Goal: Check status: Check status

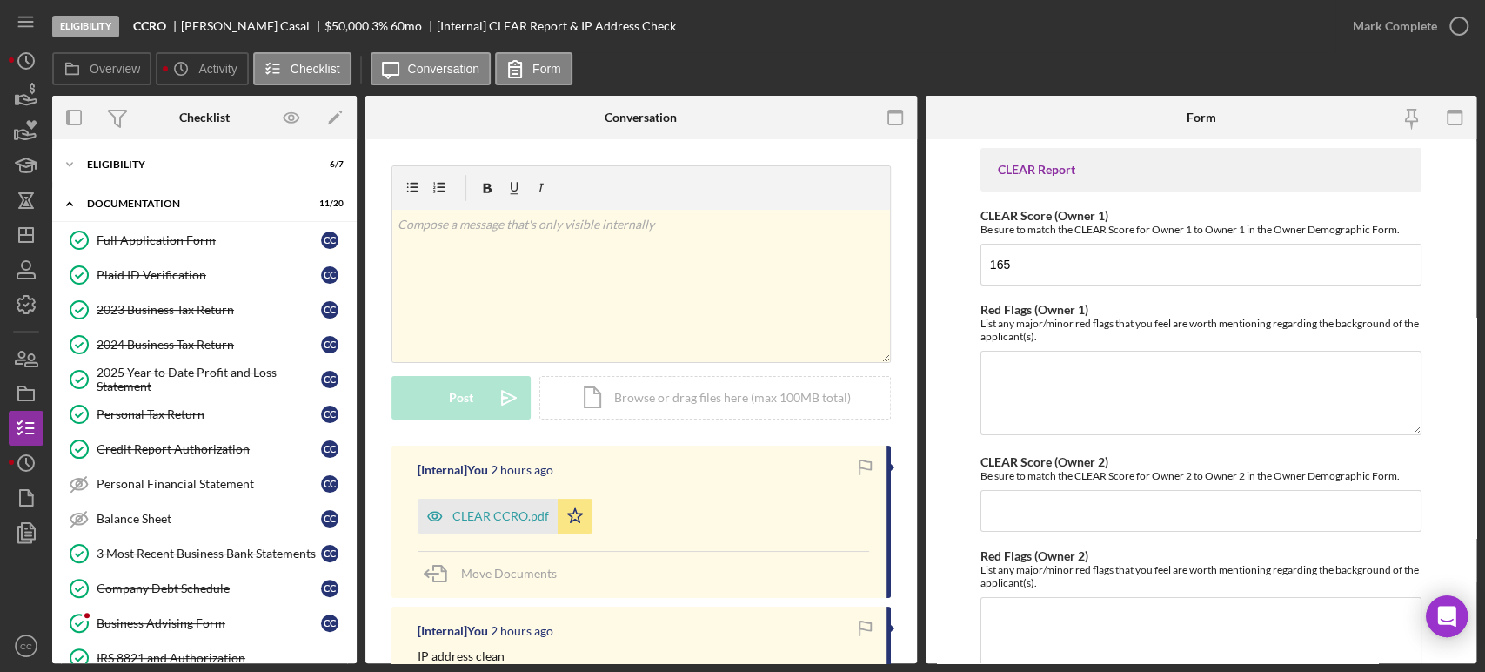
scroll to position [242, 0]
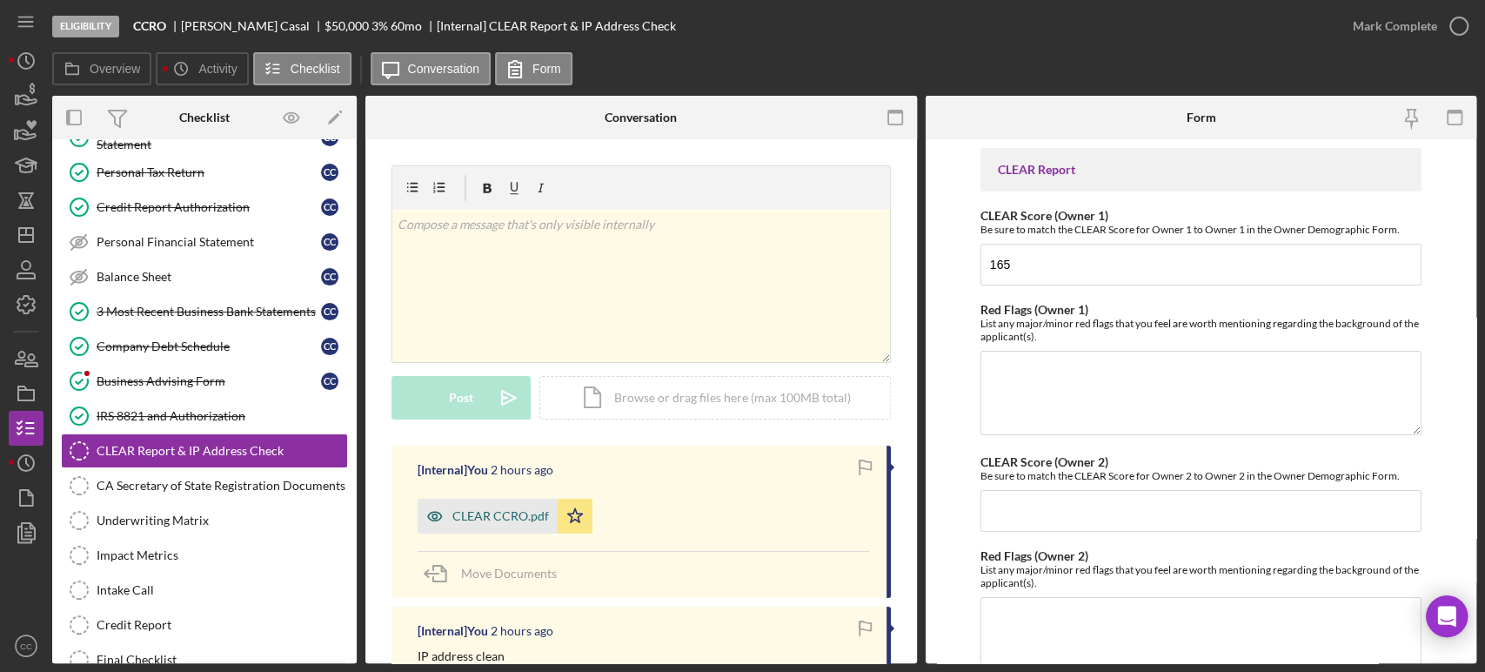
click at [507, 521] on div "CLEAR CCRO.pdf" at bounding box center [500, 516] width 97 height 14
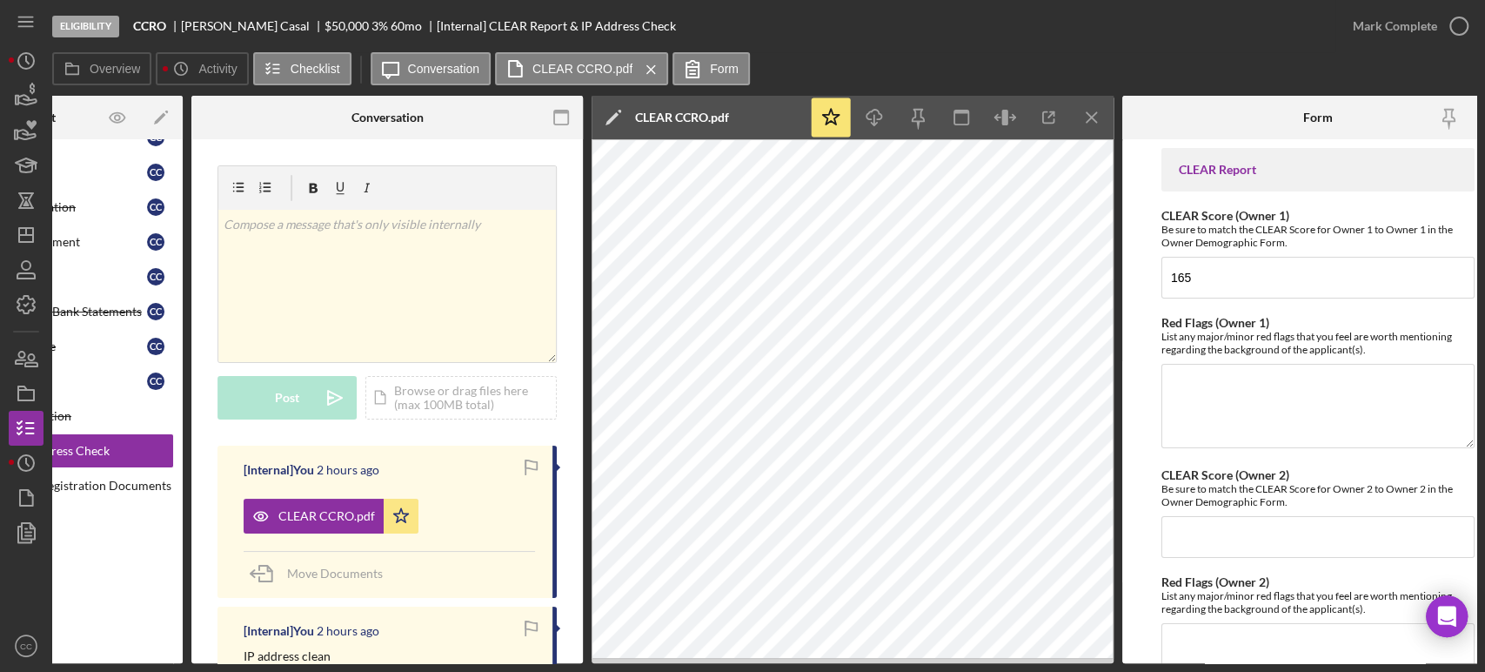
scroll to position [0, 211]
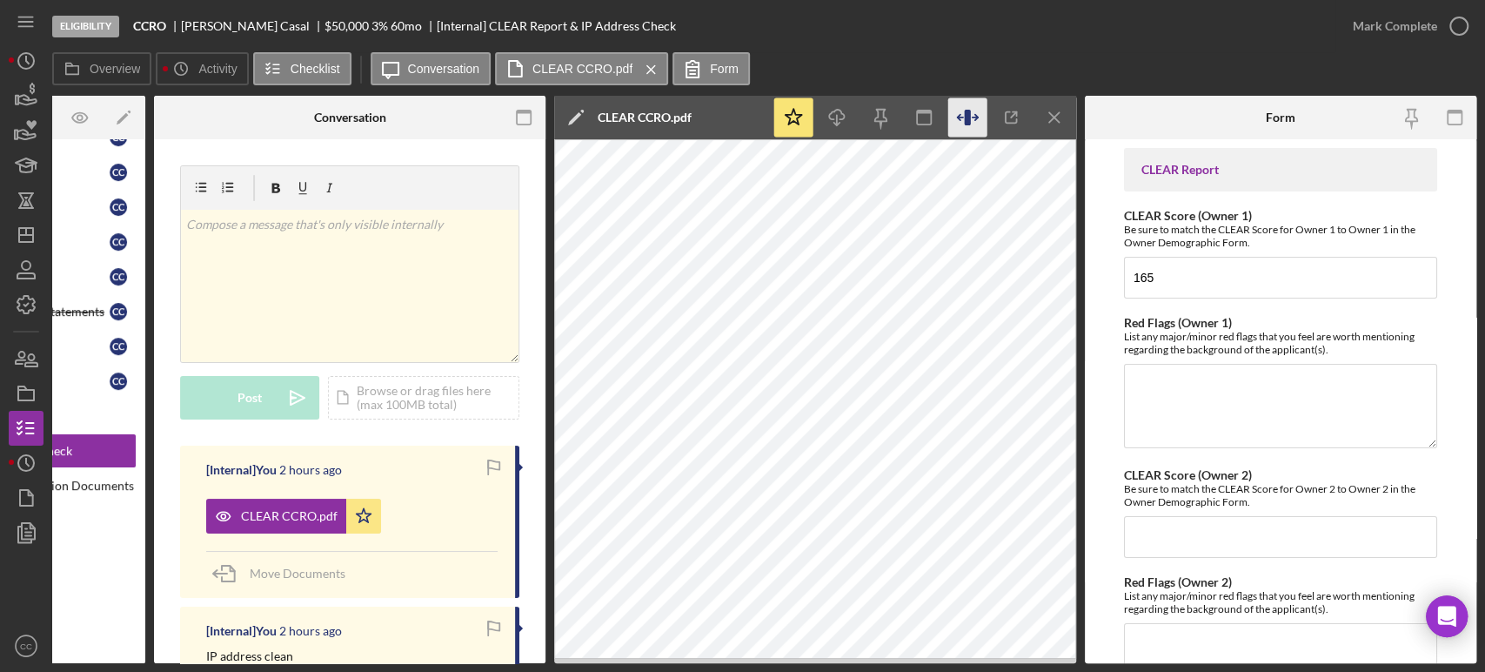
click at [963, 125] on icon "button" at bounding box center [967, 117] width 39 height 39
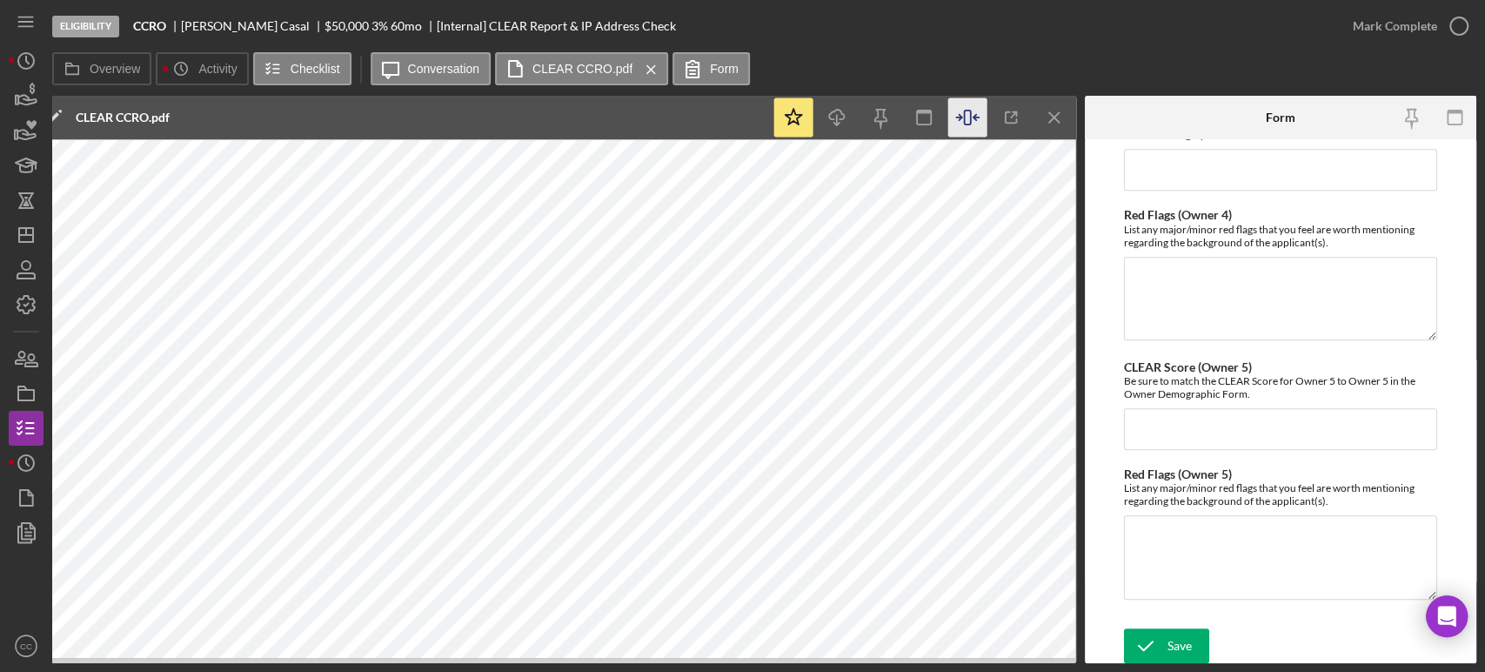
scroll to position [887, 0]
click at [1150, 638] on polyline "submit" at bounding box center [1146, 642] width 14 height 9
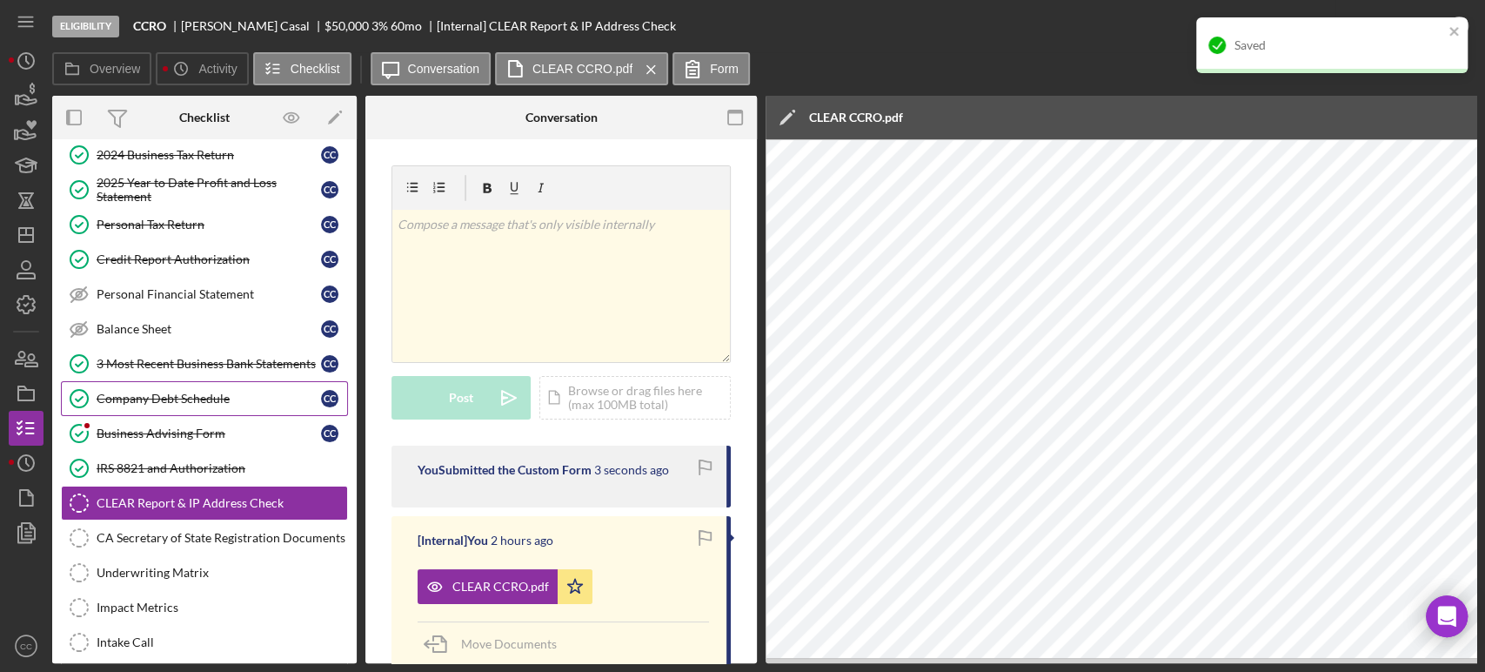
scroll to position [193, 0]
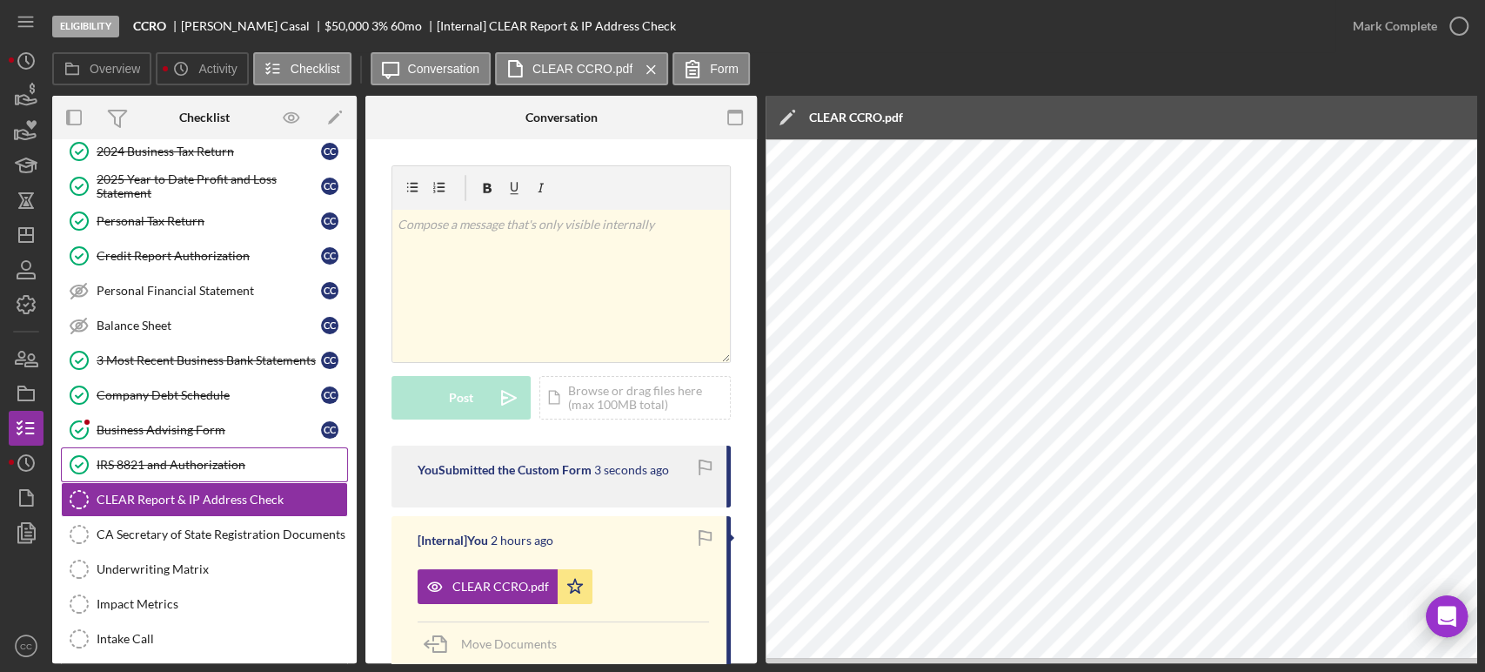
click at [122, 447] on link "IRS 8821 and Authorization IRS 8821 and Authorization" at bounding box center [204, 464] width 287 height 35
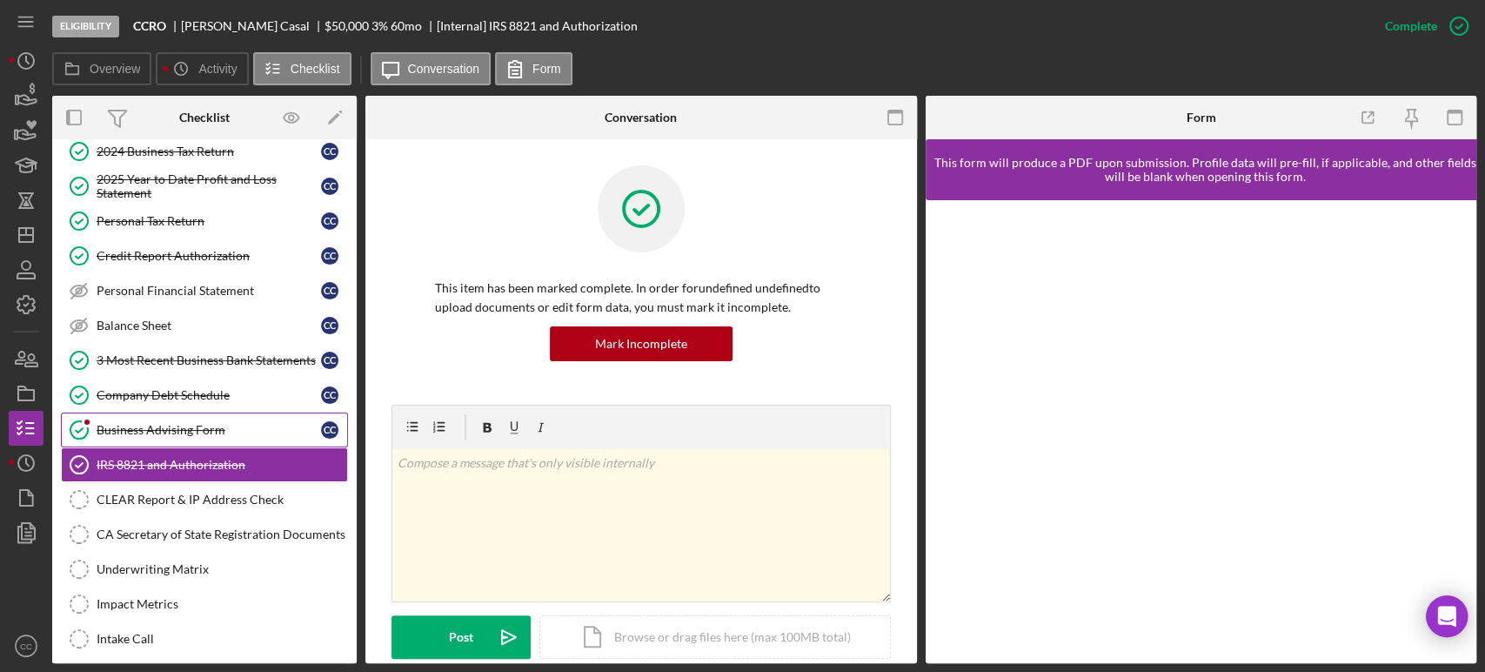
click at [141, 426] on div "Business Advising Form" at bounding box center [209, 430] width 224 height 14
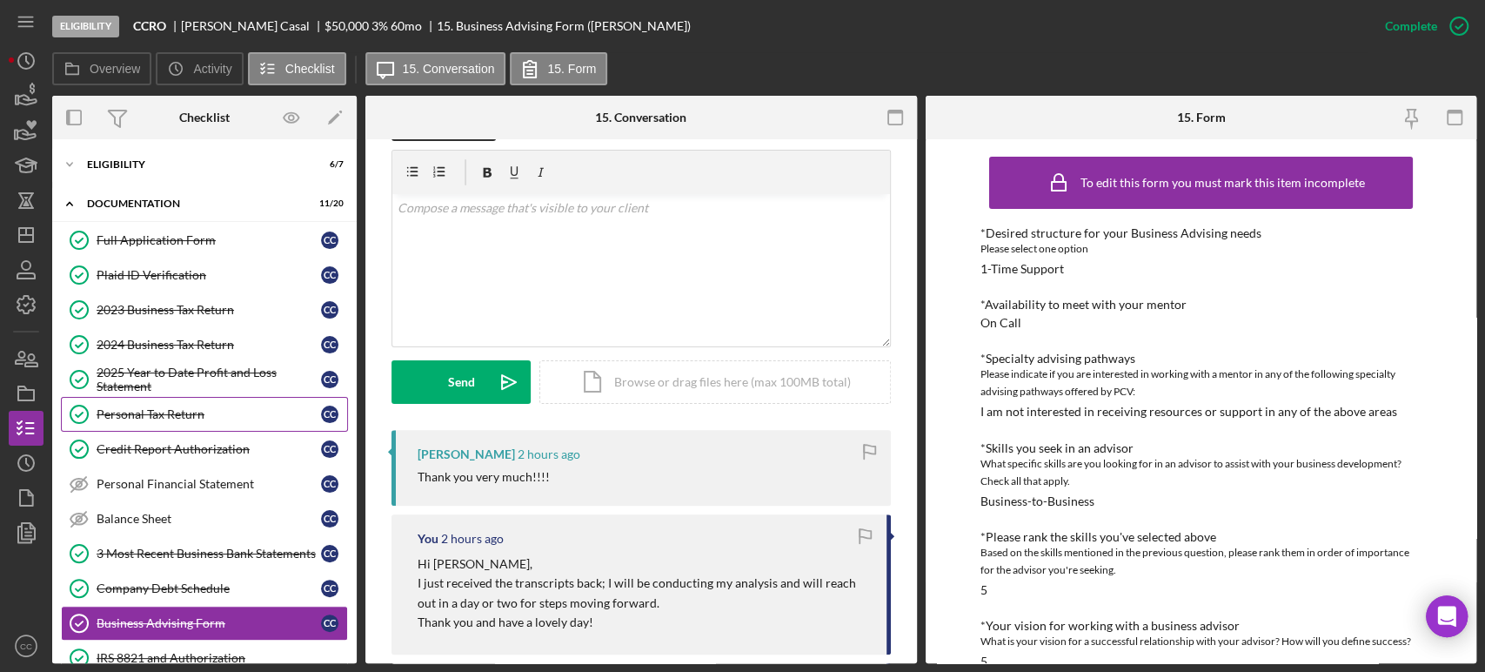
click at [167, 410] on div "Personal Tax Return" at bounding box center [209, 414] width 224 height 14
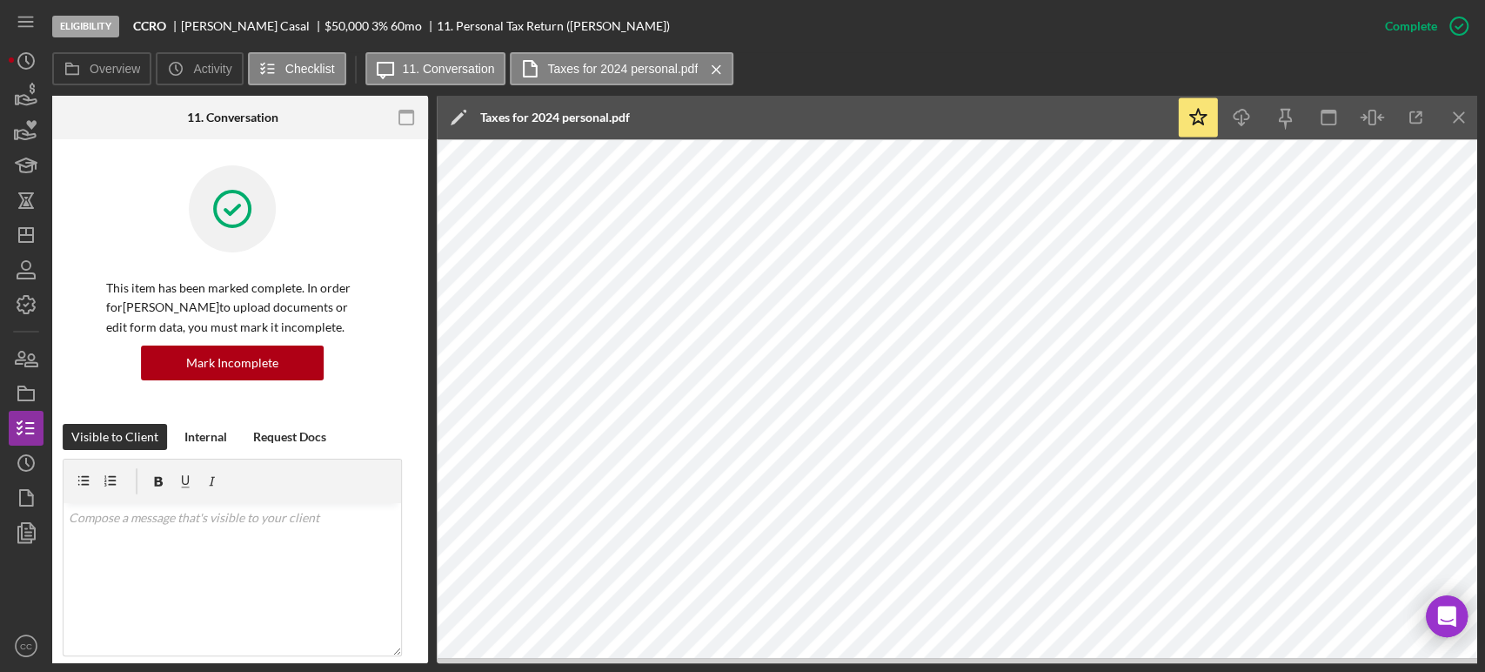
scroll to position [0, 333]
